Goal: Information Seeking & Learning: Learn about a topic

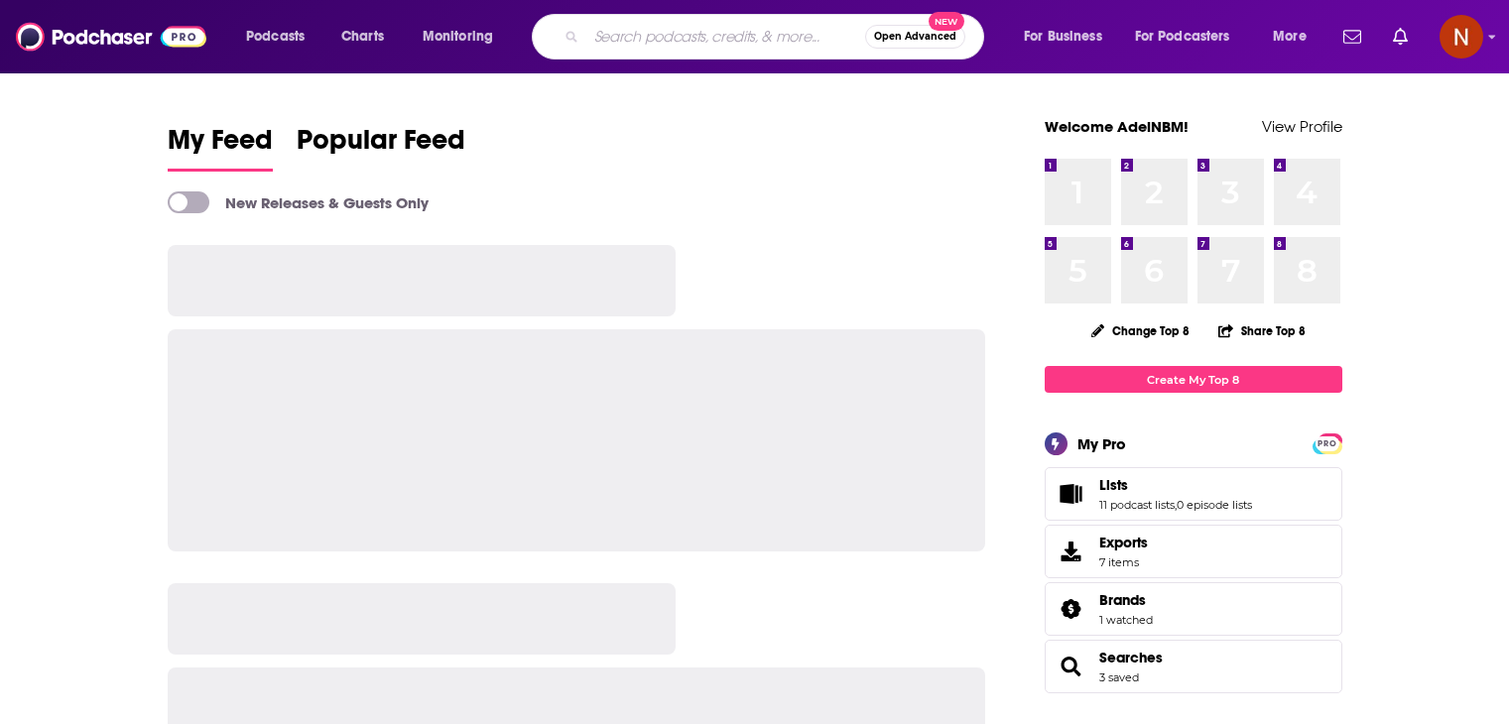
click at [746, 41] on input "Search podcasts, credits, & more..." at bounding box center [725, 37] width 279 height 32
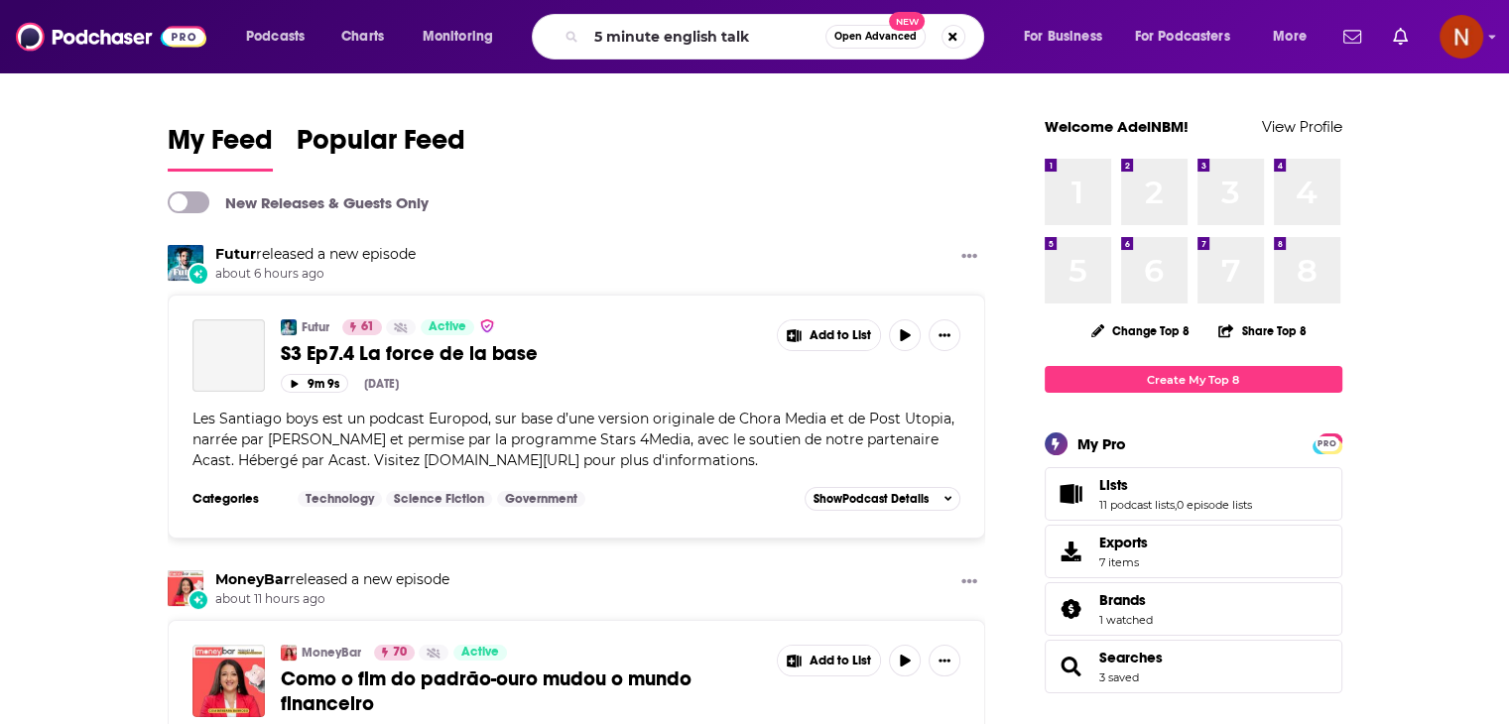
type input "5 minute english talk"
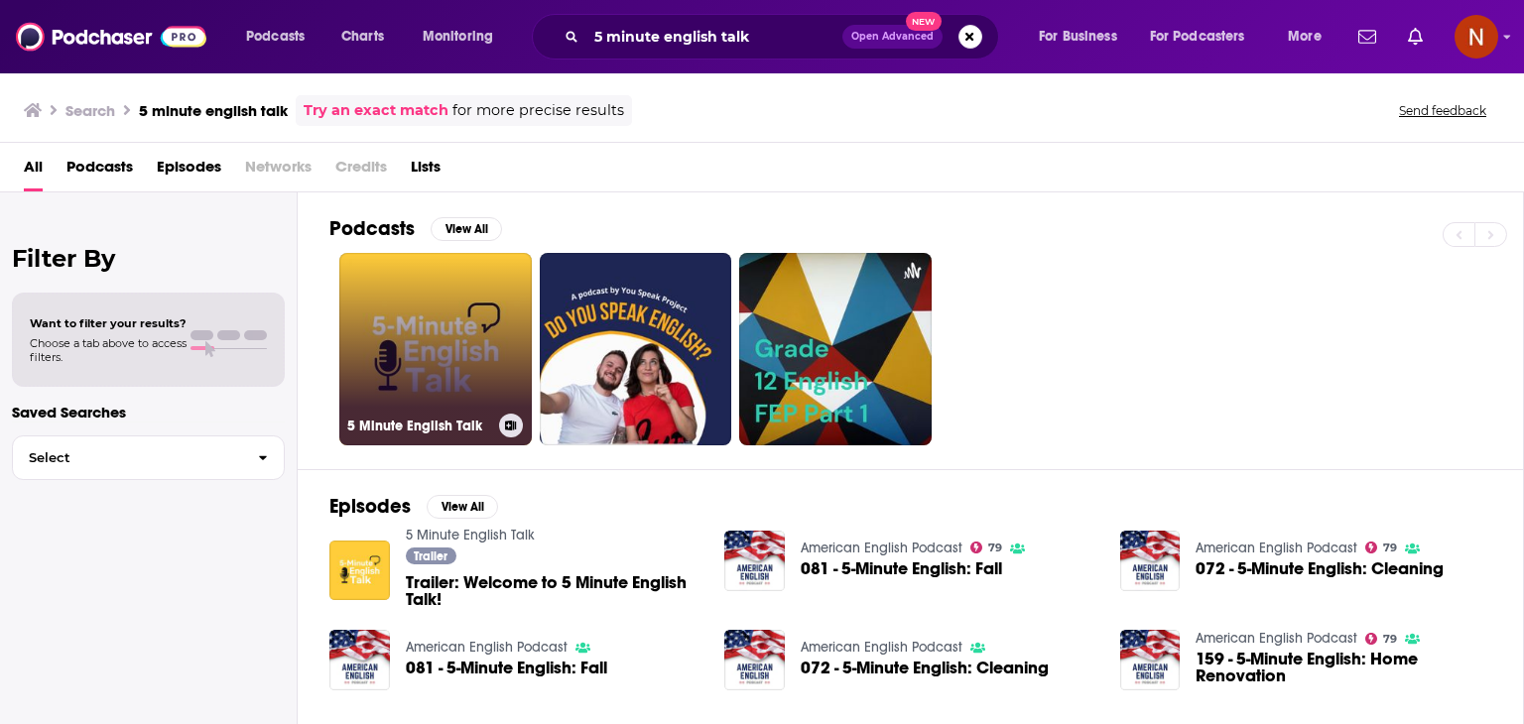
click at [441, 299] on link "5 Minute English Talk" at bounding box center [435, 349] width 192 height 192
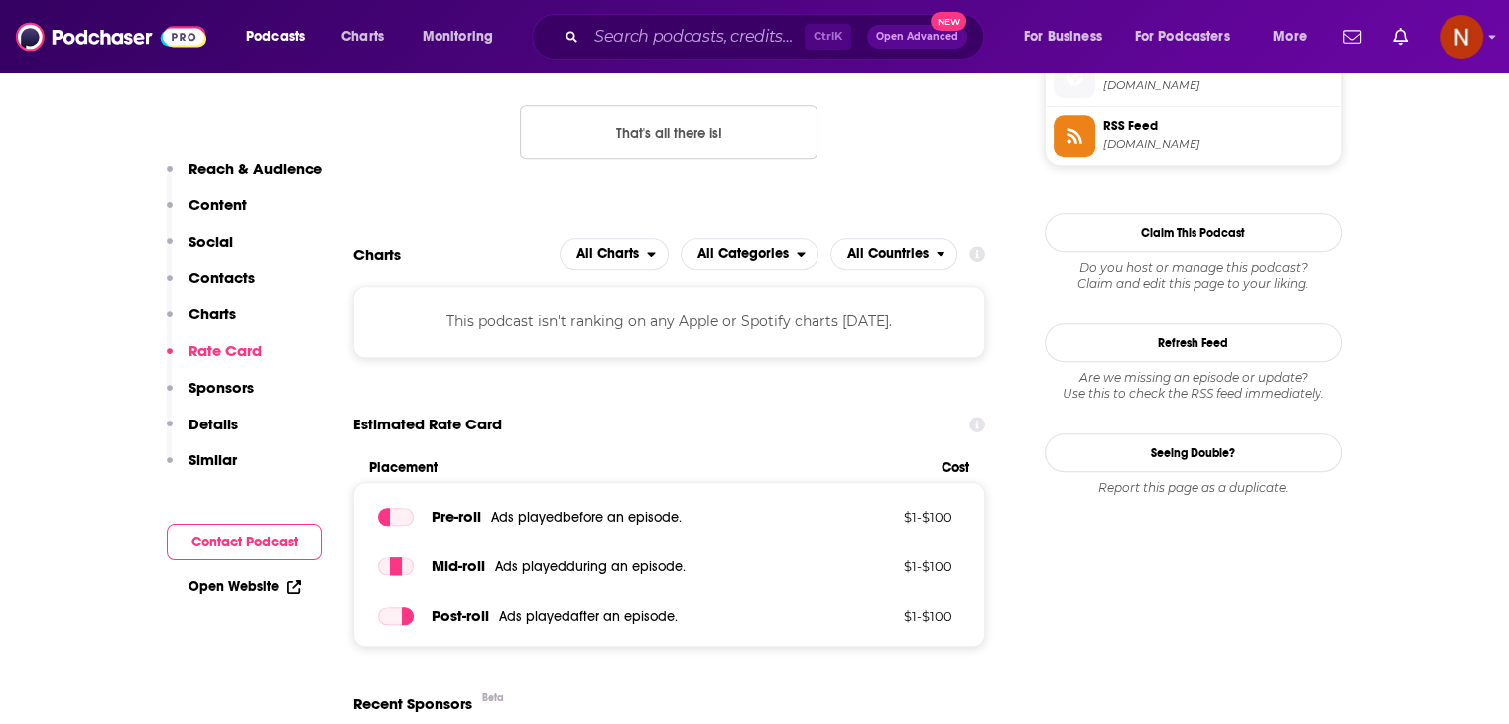
scroll to position [1597, 0]
